Goal: Information Seeking & Learning: Learn about a topic

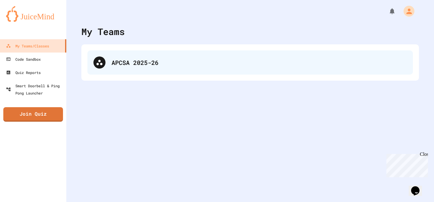
click at [230, 58] on div "APCSA 2025-26" at bounding box center [259, 62] width 295 height 9
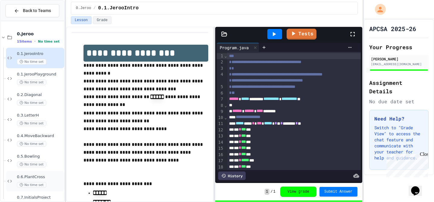
scroll to position [39, 0]
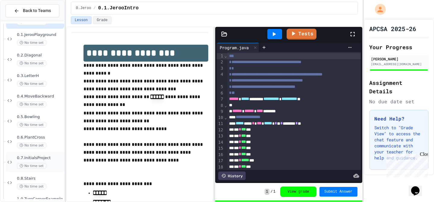
click at [35, 156] on span "0.7.InitialsProject" at bounding box center [40, 157] width 46 height 5
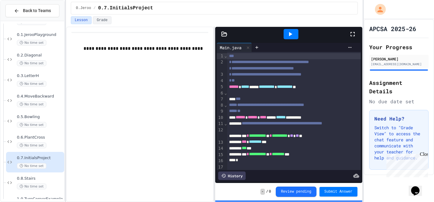
click at [223, 36] on icon at bounding box center [224, 34] width 6 height 6
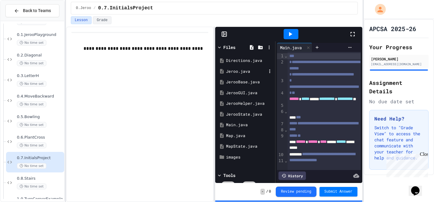
click at [238, 70] on div "Jeroo.java" at bounding box center [246, 71] width 40 height 6
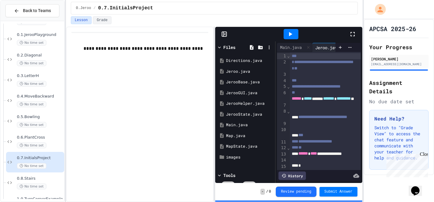
click at [226, 36] on icon at bounding box center [224, 34] width 6 height 6
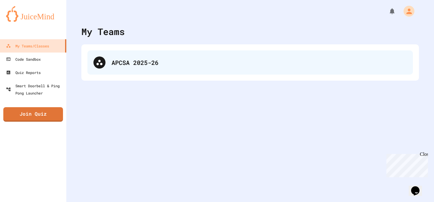
click at [159, 58] on div "APCSA 2025-26" at bounding box center [259, 62] width 295 height 9
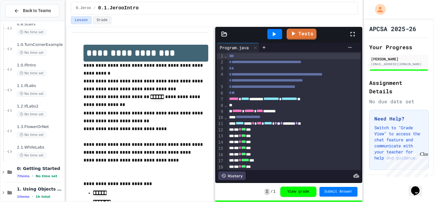
scroll to position [201, 0]
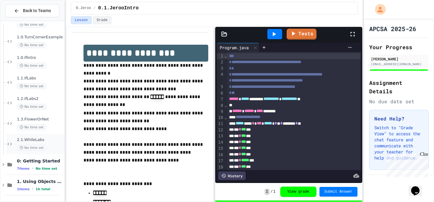
click at [27, 137] on span "2.1.WhileLabs" at bounding box center [40, 139] width 46 height 5
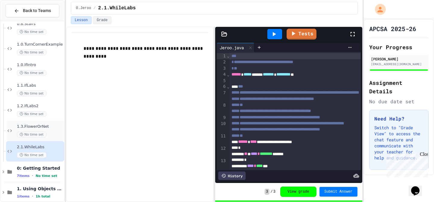
click at [44, 128] on span "1.3.FlowerOrNet" at bounding box center [40, 126] width 46 height 5
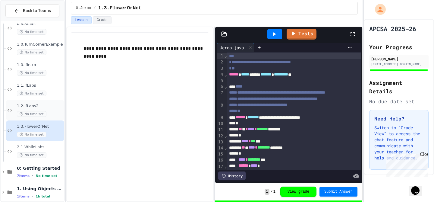
click at [48, 108] on span "1.2.IfLabs2" at bounding box center [40, 105] width 46 height 5
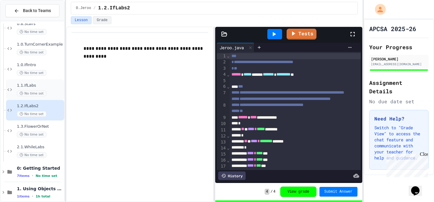
click at [49, 87] on span "1.1.IfLabs" at bounding box center [40, 85] width 46 height 5
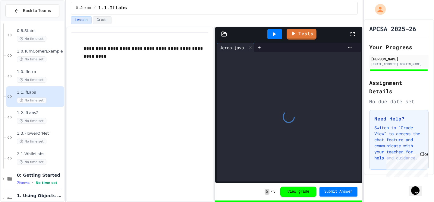
scroll to position [187, 0]
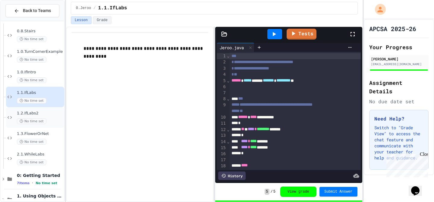
click at [49, 112] on span "1.2.IfLabs2" at bounding box center [40, 113] width 46 height 5
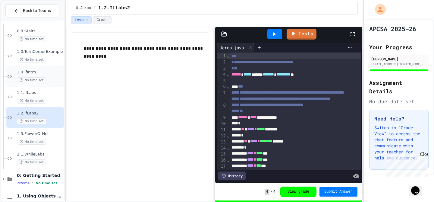
click at [38, 77] on div "1.0.IfIntro No time set" at bounding box center [40, 76] width 46 height 13
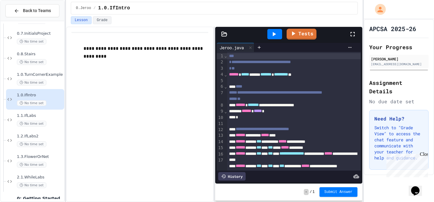
click at [225, 32] on icon at bounding box center [224, 34] width 6 height 6
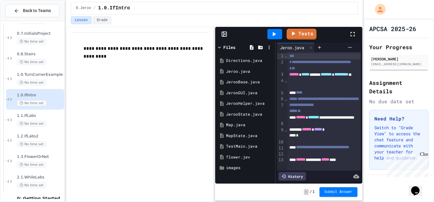
click at [222, 35] on icon at bounding box center [224, 34] width 6 height 6
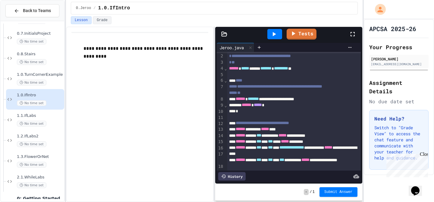
scroll to position [9, 0]
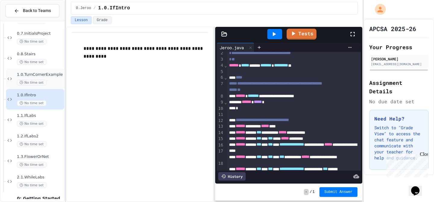
click at [51, 82] on div "No time set" at bounding box center [40, 83] width 46 height 6
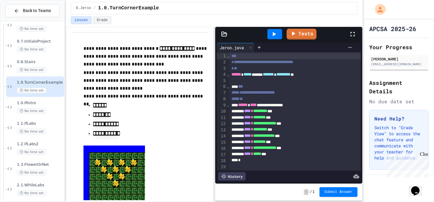
scroll to position [152, 0]
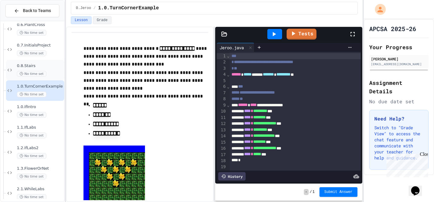
click at [50, 71] on div "No time set" at bounding box center [40, 74] width 46 height 6
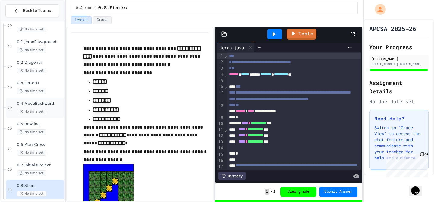
scroll to position [43, 0]
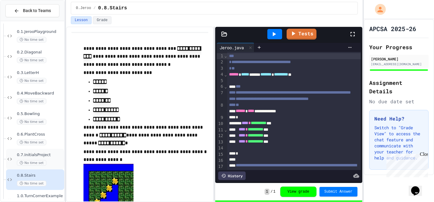
click at [52, 153] on span "0.7.InitialsProject" at bounding box center [40, 154] width 46 height 5
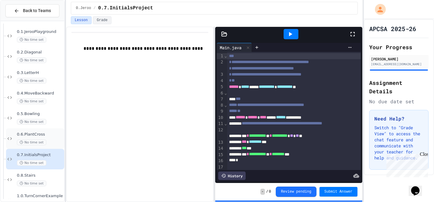
click at [48, 134] on span "0.6.PlantCross" at bounding box center [40, 134] width 46 height 5
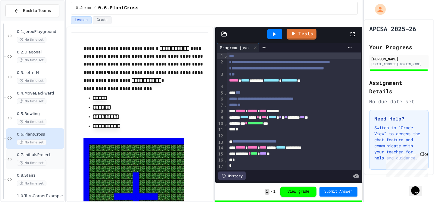
click at [47, 152] on div "0.7.InitialsProject No time set" at bounding box center [35, 159] width 58 height 20
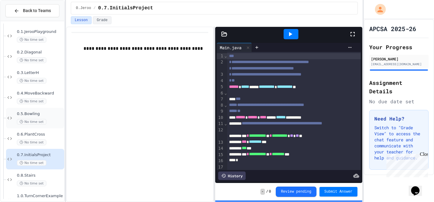
click at [47, 122] on div "No time set" at bounding box center [40, 122] width 46 height 6
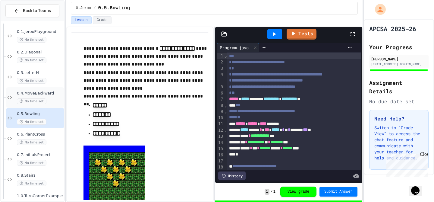
click at [51, 102] on div "No time set" at bounding box center [40, 101] width 46 height 6
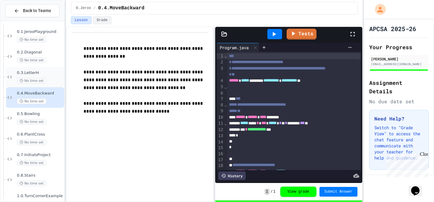
click at [48, 86] on div "0.3.LetterH No time set" at bounding box center [35, 77] width 58 height 20
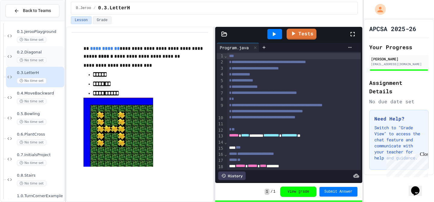
click at [57, 56] on div "0.2.Diagonal No time set" at bounding box center [40, 56] width 46 height 13
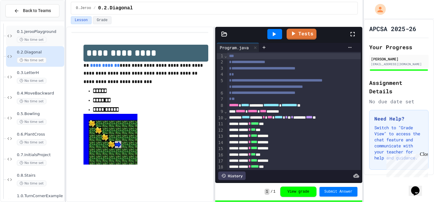
click at [55, 36] on div "0.1.JerooPlayground No time set" at bounding box center [40, 35] width 46 height 13
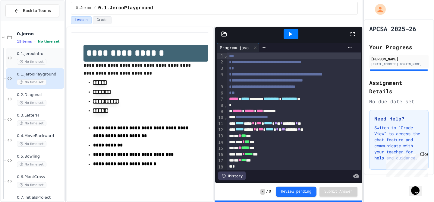
click at [47, 58] on div "0.1.JerooIntro No time set" at bounding box center [40, 57] width 46 height 13
